Goal: Transaction & Acquisition: Purchase product/service

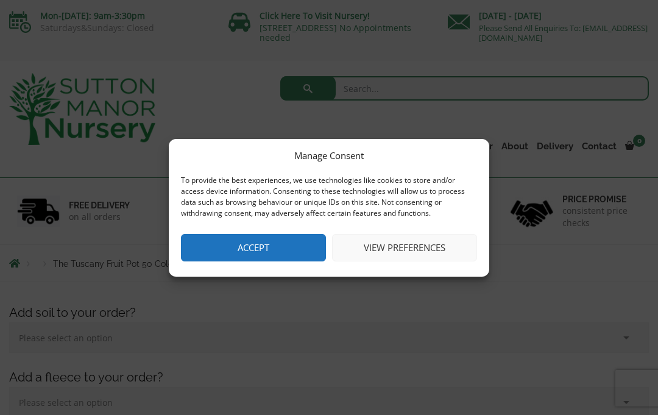
click at [282, 243] on button "Accept" at bounding box center [253, 247] width 145 height 27
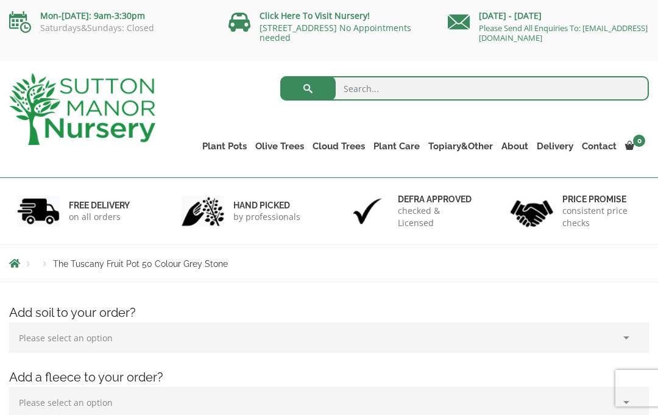
click at [602, 324] on select "Please select an option (x1) 75L Bag (£34.99) (x2) 75L Bag (£69.98) (x3) 75L Ba…" at bounding box center [329, 337] width 640 height 30
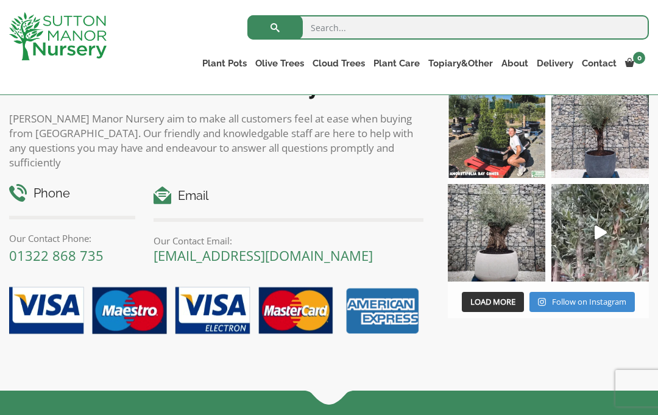
scroll to position [1358, 0]
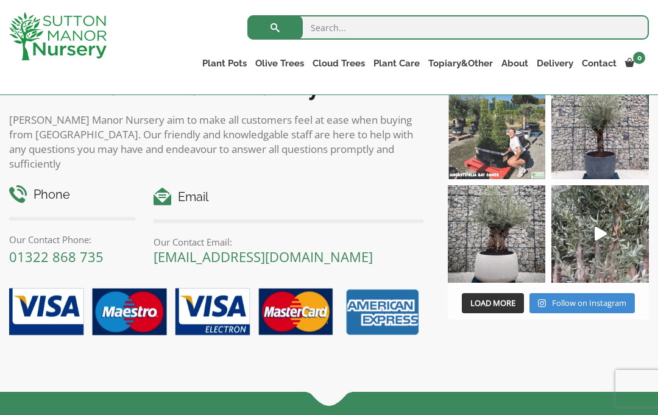
click at [501, 143] on img at bounding box center [496, 130] width 97 height 97
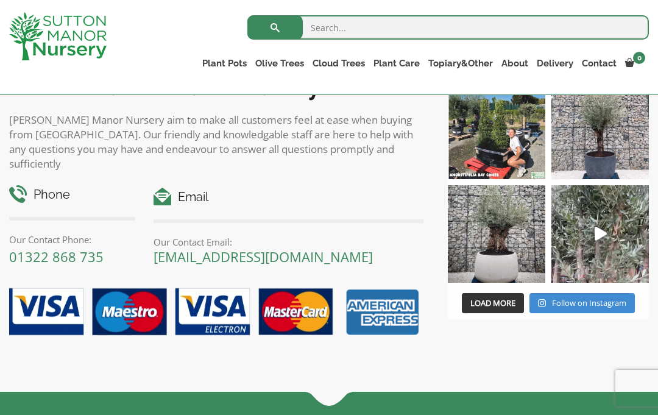
click at [0, 0] on link "The Atlantis Pots" at bounding box center [0, 0] width 0 height 0
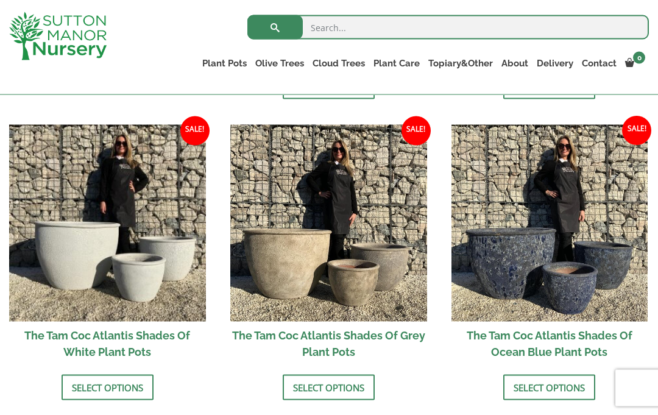
scroll to position [686, 0]
click at [344, 278] on img at bounding box center [328, 222] width 197 height 197
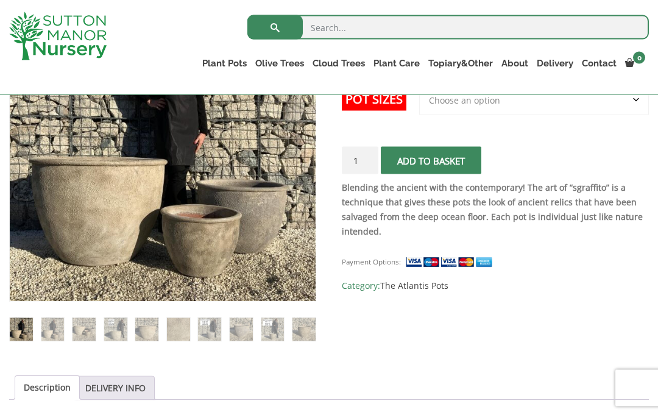
scroll to position [244, 0]
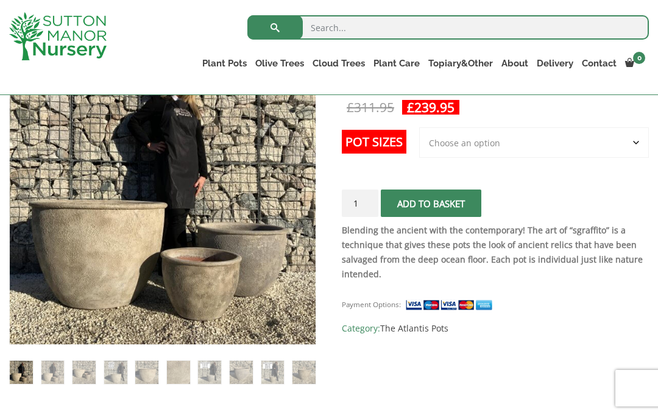
click at [638, 140] on select "Choose an option 3rd to Largest Pot In The Picture" at bounding box center [534, 142] width 230 height 30
select select "3rd to Largest Pot In The Picture"
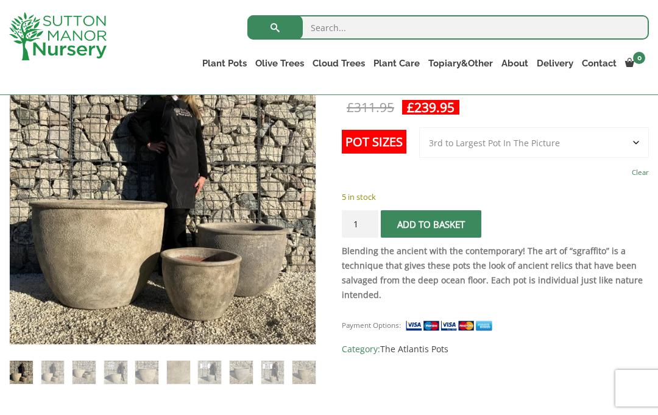
click at [572, 328] on div "Payment Options: SKU: N/A Category: The Atlantis Pots" at bounding box center [495, 332] width 307 height 48
click at [603, 197] on p "5 in stock" at bounding box center [495, 196] width 307 height 15
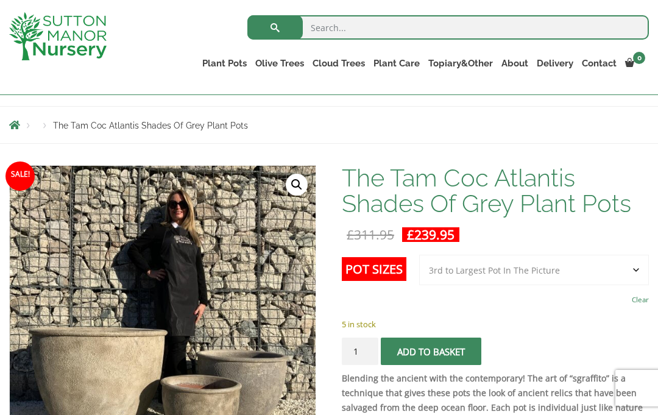
scroll to position [0, 0]
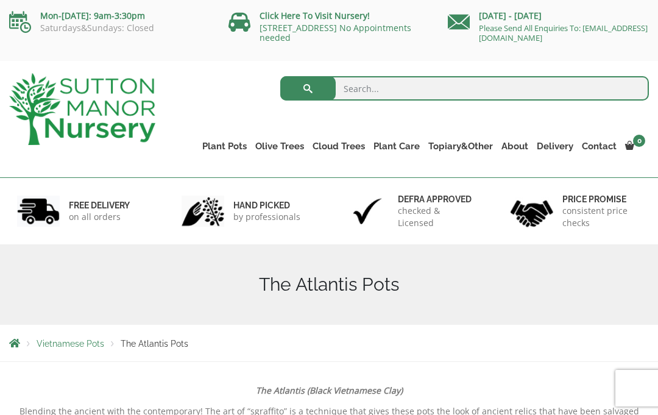
click at [182, 57] on div "Mon-Friday: 9am-3:30pm Saturdays&Sundays: Closed Click Here To Visit Nursery! D…" at bounding box center [329, 30] width 658 height 61
